Goal: Task Accomplishment & Management: Manage account settings

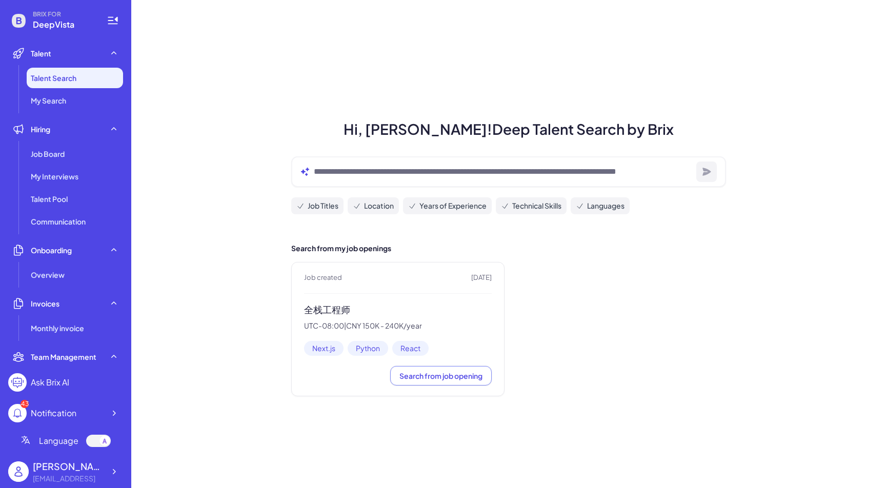
click at [350, 302] on div "Job created [DATE] 全栈工程师 UTC-08:00 | CNY 150K - 240K/year Next.js Python React …" at bounding box center [397, 329] width 213 height 134
click at [76, 144] on div "Job Board" at bounding box center [75, 154] width 96 height 21
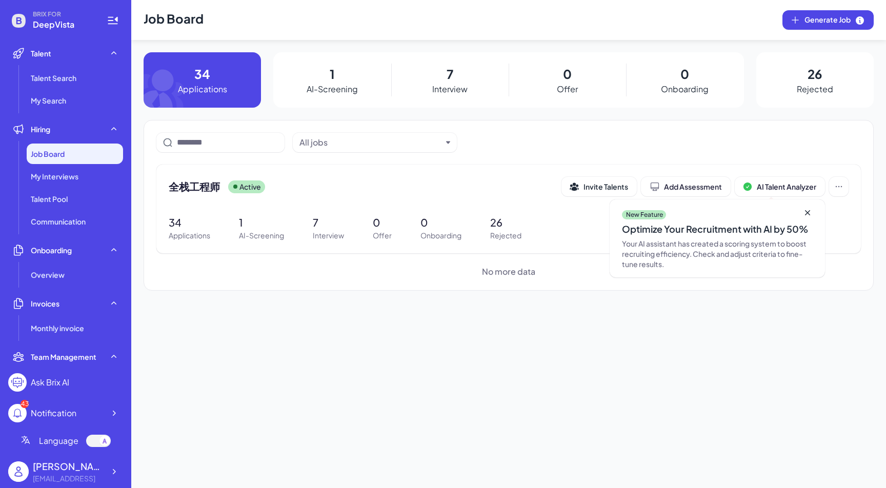
click at [456, 72] on div "7 Interview" at bounding box center [449, 79] width 117 height 55
click at [218, 195] on div "全栈工程师 Active Invite Talents Add Assessment AI Talent Analyzer New Feature Optim…" at bounding box center [509, 186] width 680 height 19
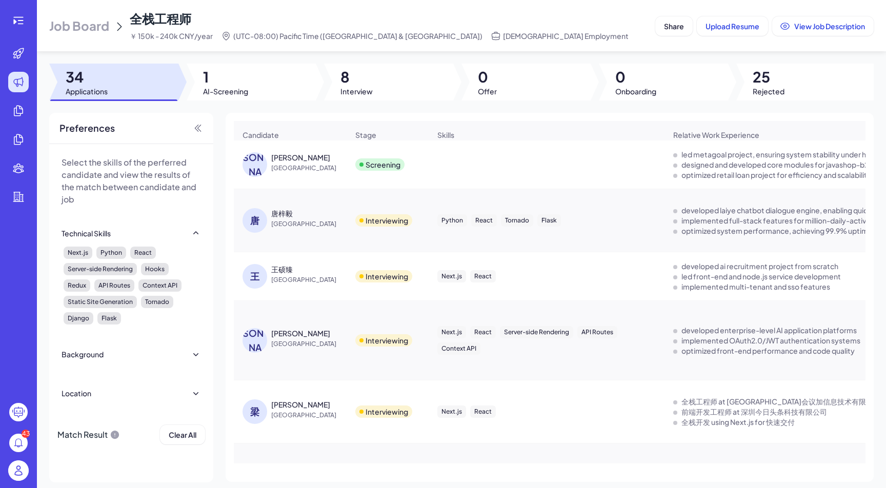
click at [281, 160] on div "[PERSON_NAME]" at bounding box center [300, 157] width 59 height 10
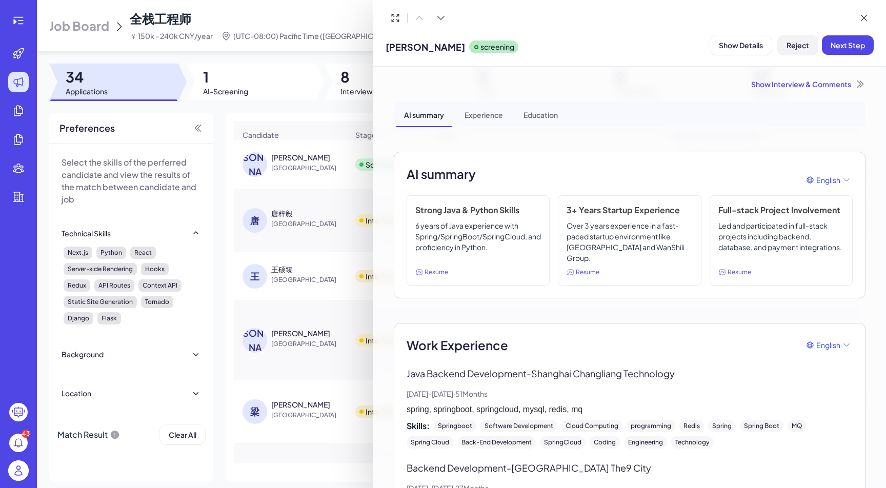
click at [796, 47] on span "Reject" at bounding box center [798, 45] width 23 height 9
click at [858, 113] on span "Ok" at bounding box center [855, 111] width 10 height 9
click at [869, 17] on icon at bounding box center [864, 18] width 10 height 10
